Goal: Task Accomplishment & Management: Manage account settings

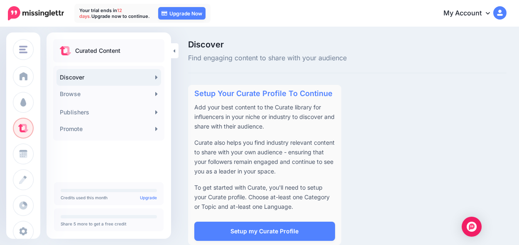
scroll to position [12, 0]
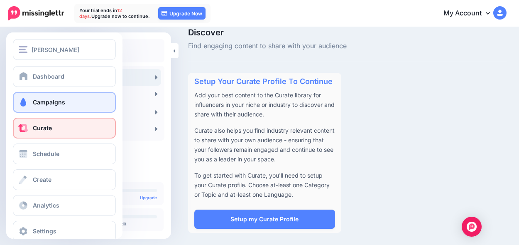
click at [59, 107] on link "Campaigns" at bounding box center [64, 102] width 103 height 21
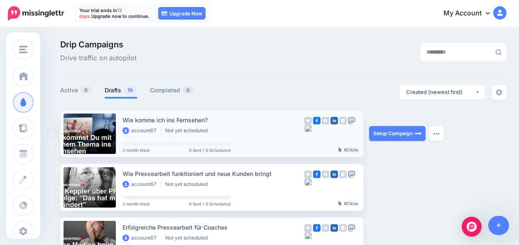
click at [101, 123] on link at bounding box center [90, 133] width 52 height 40
click at [334, 122] on img at bounding box center [334, 120] width 7 height 7
click at [336, 120] on img at bounding box center [334, 120] width 7 height 7
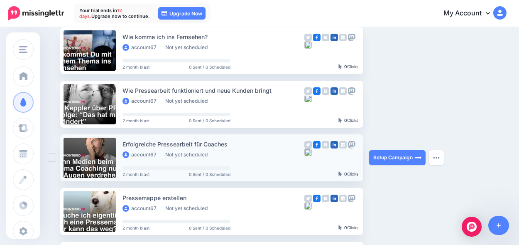
scroll to position [42, 0]
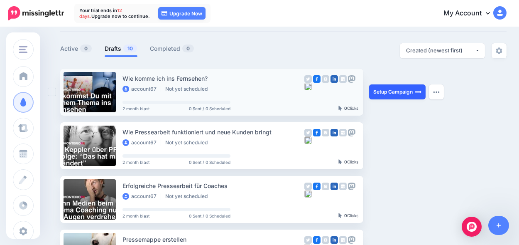
click at [408, 92] on link "Setup Campaign" at bounding box center [397, 91] width 56 height 15
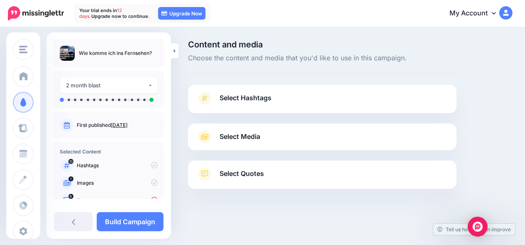
click at [260, 100] on span "Select Hashtags" at bounding box center [246, 97] width 52 height 11
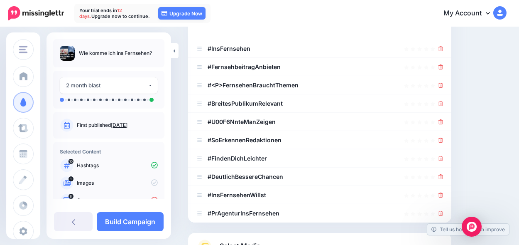
scroll to position [208, 0]
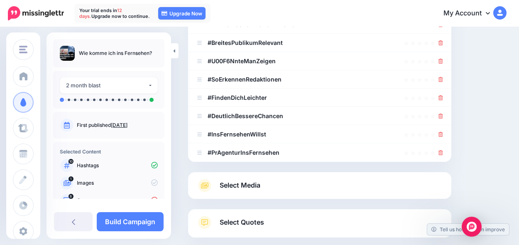
click at [251, 185] on span "Select Media" at bounding box center [240, 184] width 41 height 11
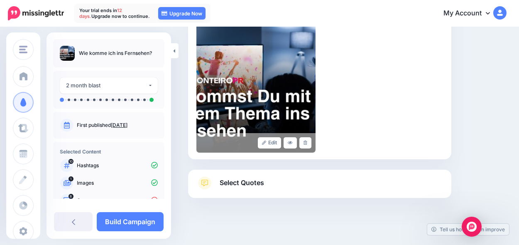
click at [255, 179] on span "Select Quotes" at bounding box center [242, 182] width 44 height 11
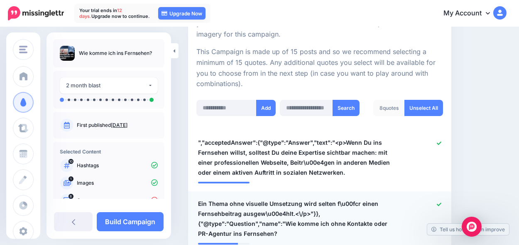
scroll to position [180, 0]
